Goal: Complete application form

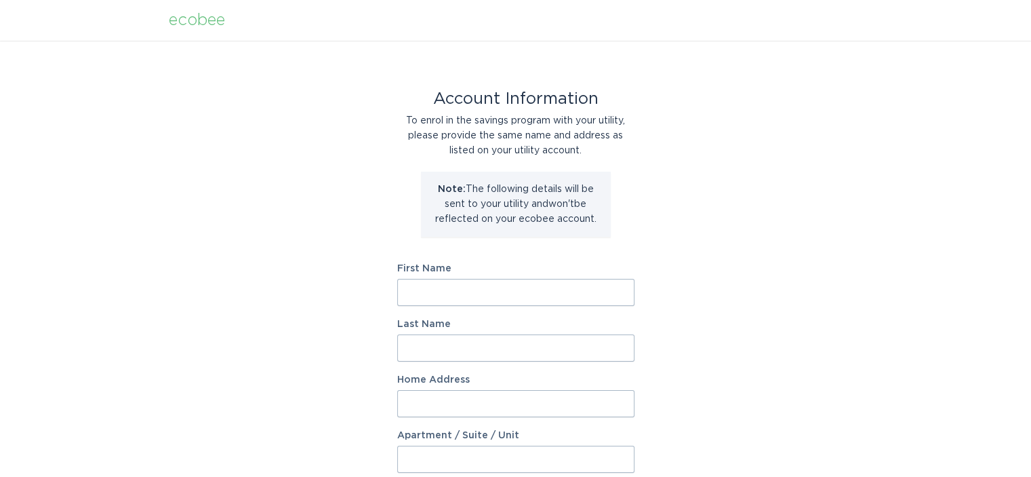
click at [501, 296] on input "First Name" at bounding box center [515, 292] width 237 height 27
drag, startPoint x: 708, startPoint y: 249, endPoint x: 724, endPoint y: 250, distance: 16.3
click at [708, 249] on div "Account Information To enrol in the savings program with your utility, please p…" at bounding box center [515, 415] width 1031 height 749
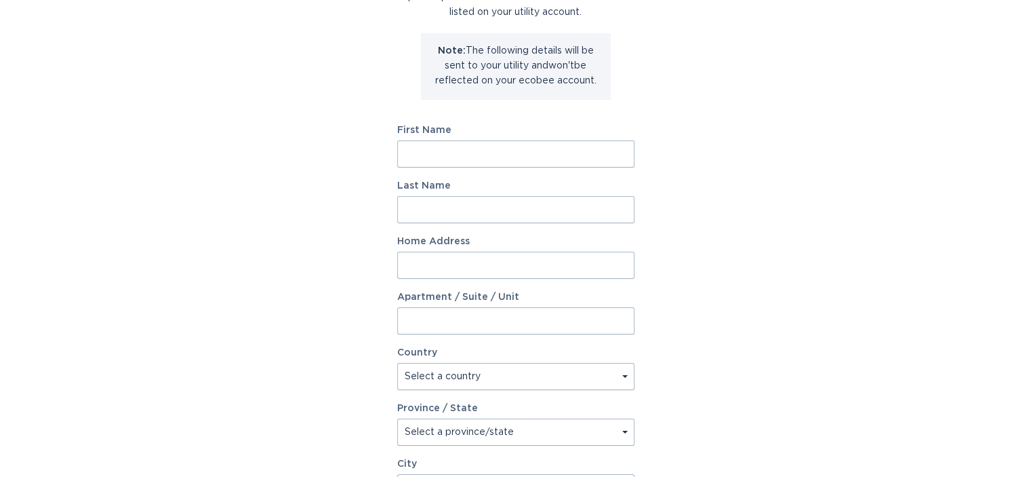
scroll to position [136, 0]
click at [472, 152] on input "First Name" at bounding box center [515, 156] width 237 height 27
type input "[PERSON_NAME]"
type input "794 Sweet Pine Brook"
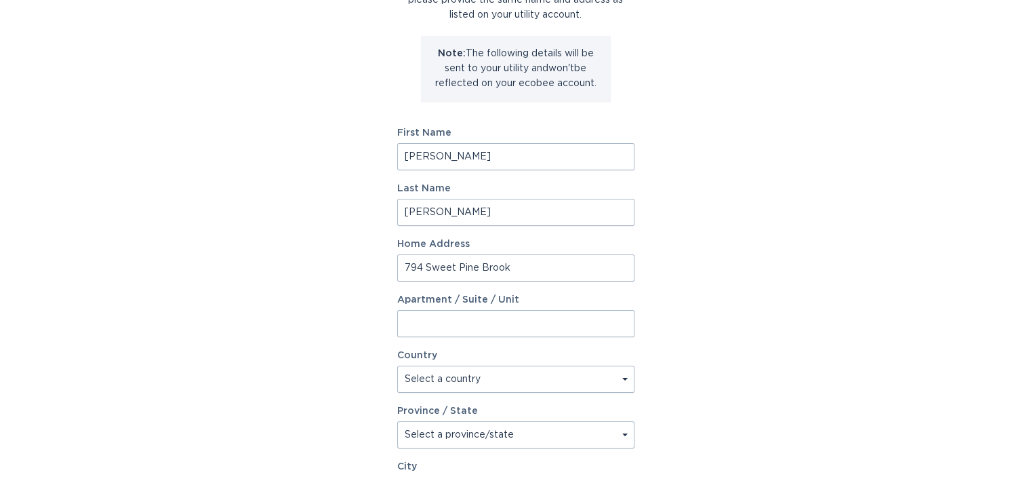
click at [497, 379] on select "Select a country [GEOGRAPHIC_DATA] [GEOGRAPHIC_DATA]" at bounding box center [515, 378] width 237 height 27
select select "US"
click at [397, 365] on select "Select a country [GEOGRAPHIC_DATA] [GEOGRAPHIC_DATA]" at bounding box center [515, 378] width 237 height 27
click at [618, 316] on input "Apartment / Suite / Unit" at bounding box center [515, 323] width 237 height 27
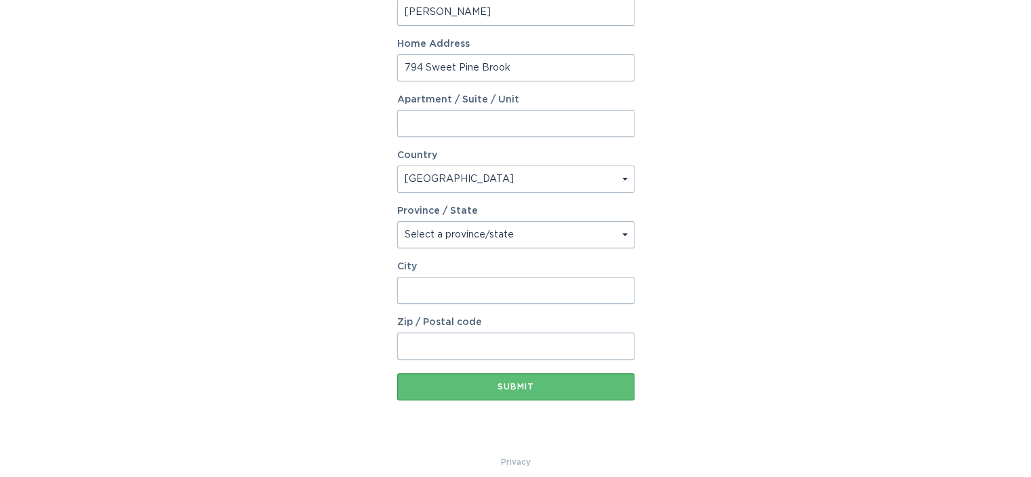
scroll to position [339, 0]
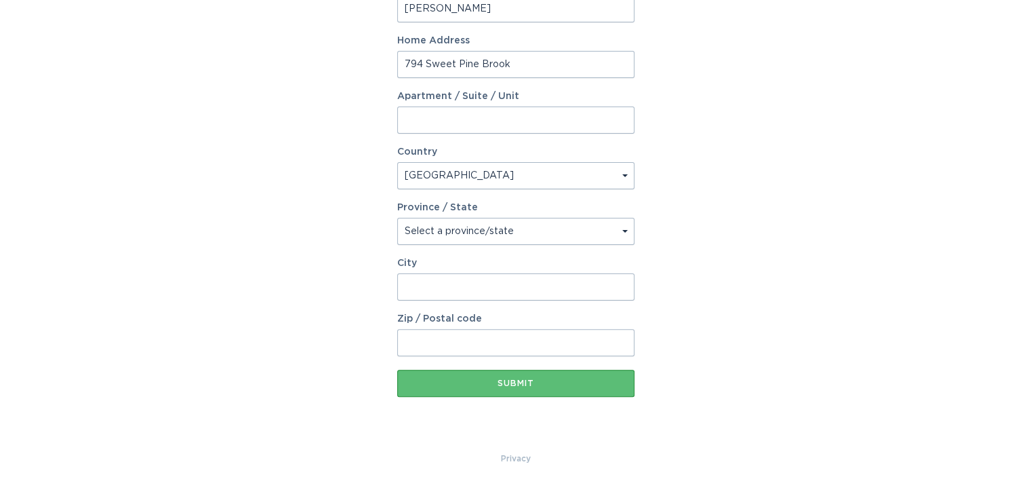
click at [700, 299] on div "Account Information To enrol in the savings program with your utility, please p…" at bounding box center [515, 76] width 1031 height 749
click at [552, 233] on select "Select a province/state [US_STATE] [US_STATE] [US_STATE] [US_STATE] [US_STATE] …" at bounding box center [515, 231] width 237 height 27
select select "GA"
click at [397, 218] on select "Select a province/state [US_STATE] [US_STATE] [US_STATE] [US_STATE] [US_STATE] …" at bounding box center [515, 231] width 237 height 27
click at [711, 230] on div "Account Information To enrol in the savings program with your utility, please p…" at bounding box center [515, 76] width 1031 height 749
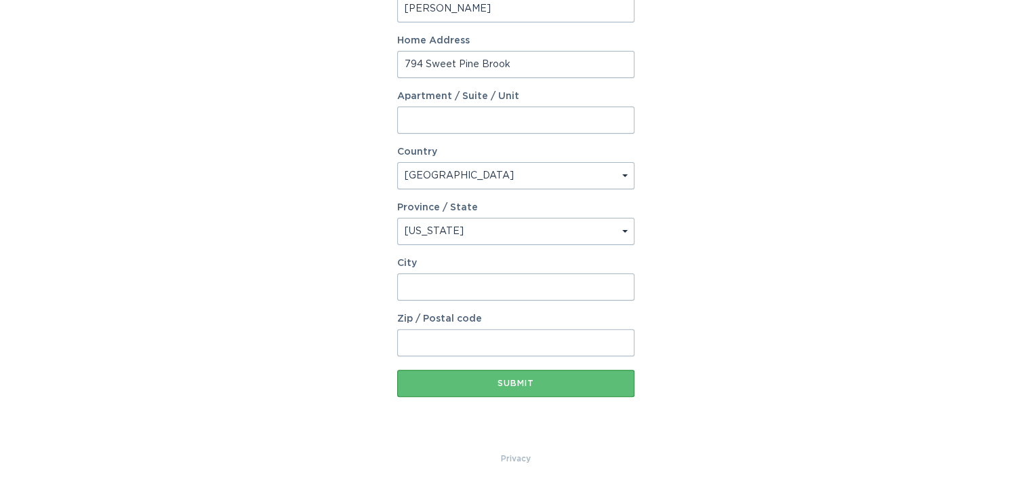
click at [549, 289] on input "City" at bounding box center [515, 286] width 237 height 27
type input "Stone Mountain"
type input "30087"
click at [781, 328] on div "Account Information To enrol in the savings program with your utility, please p…" at bounding box center [515, 76] width 1031 height 749
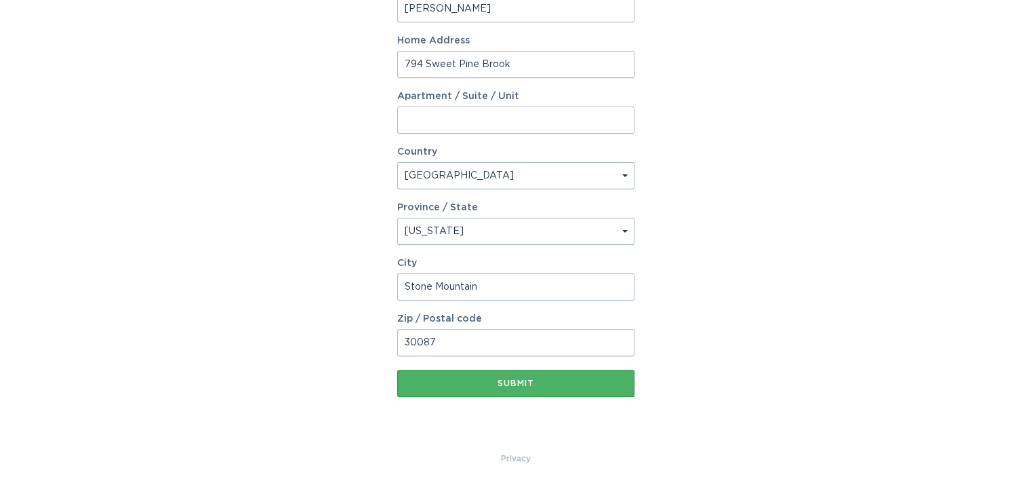
click at [579, 373] on button "Submit" at bounding box center [515, 383] width 237 height 27
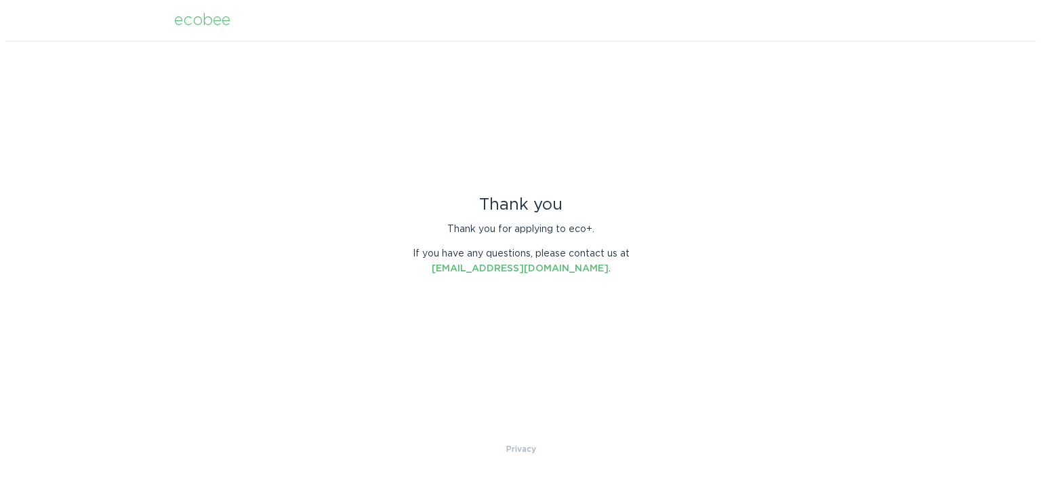
scroll to position [0, 0]
